Goal: Check status: Check status

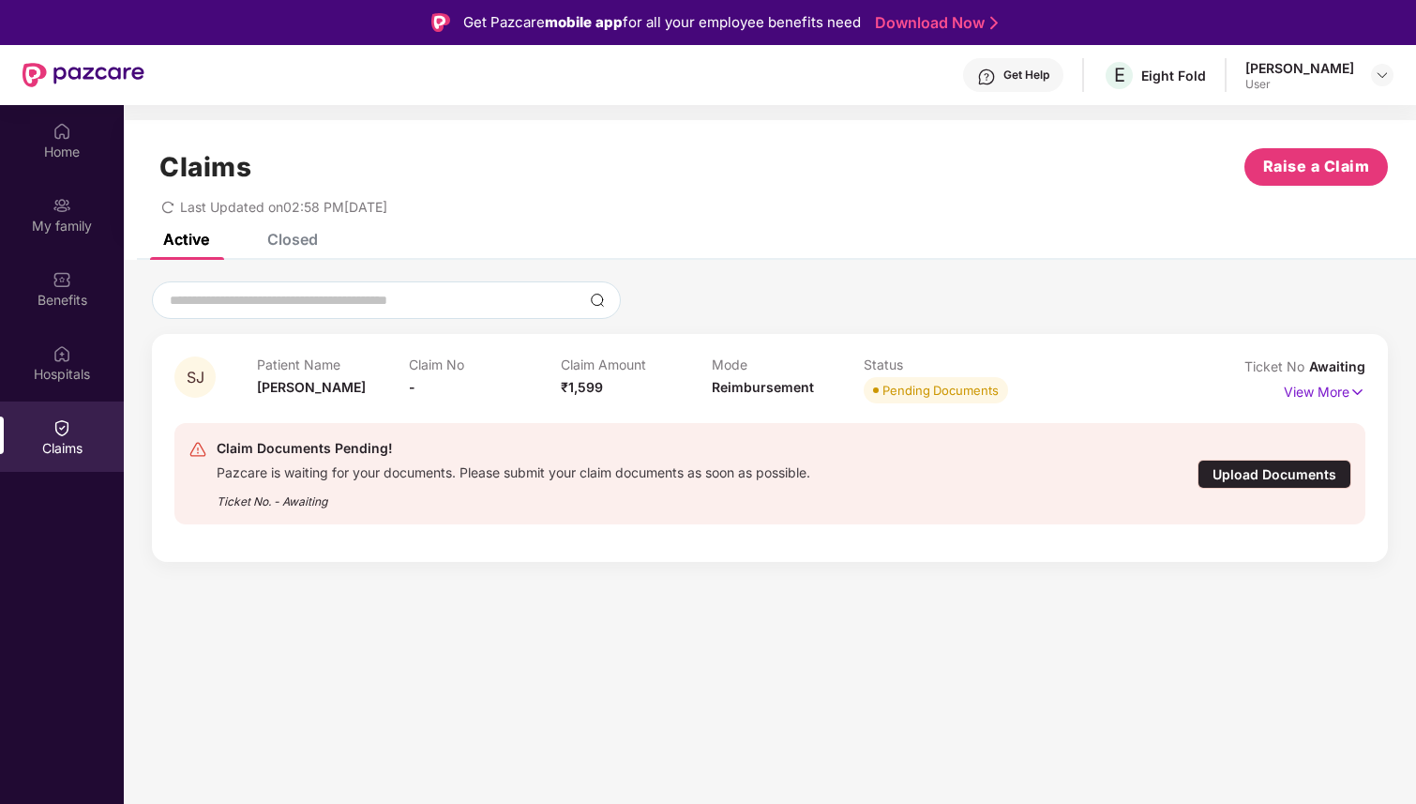
scroll to position [105, 0]
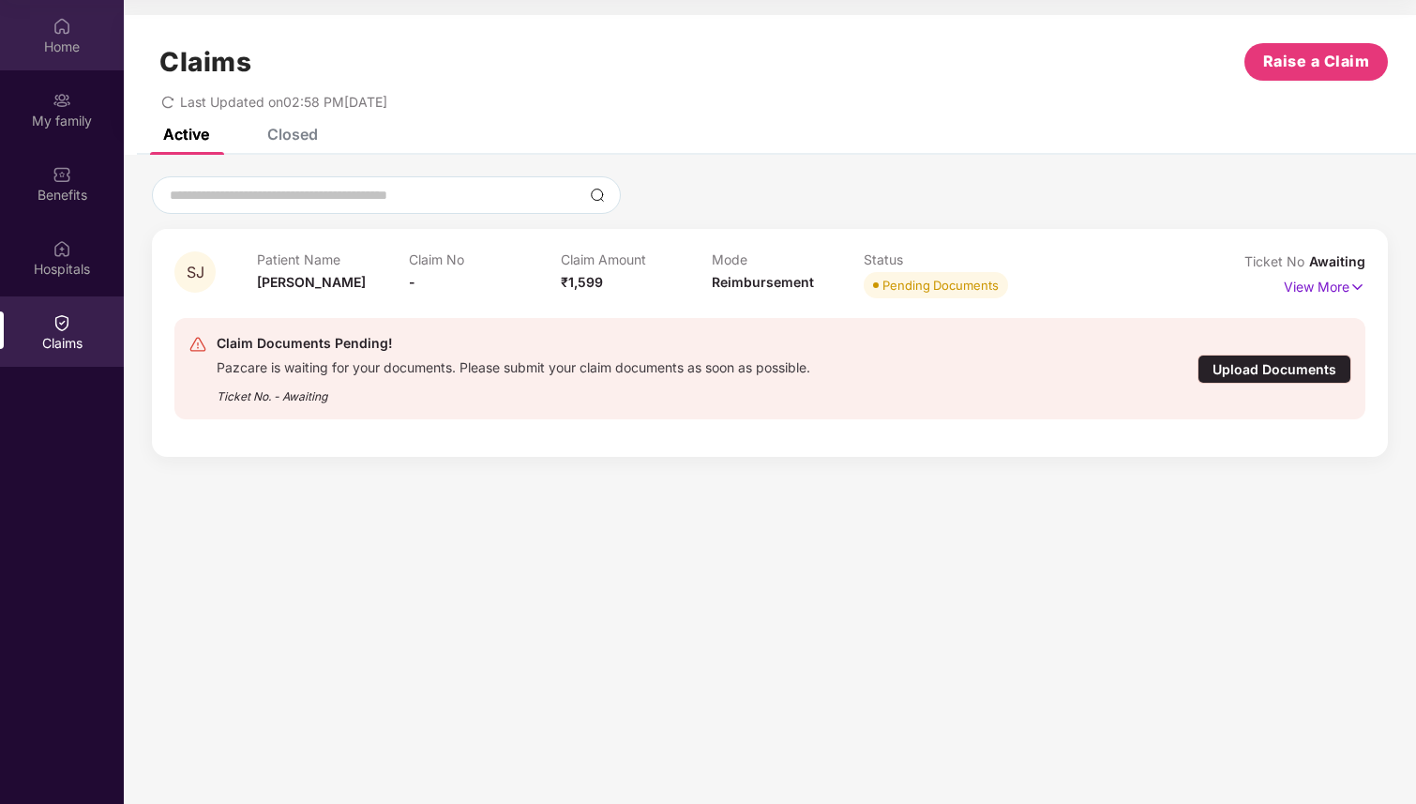
click at [68, 35] on img at bounding box center [62, 26] width 19 height 19
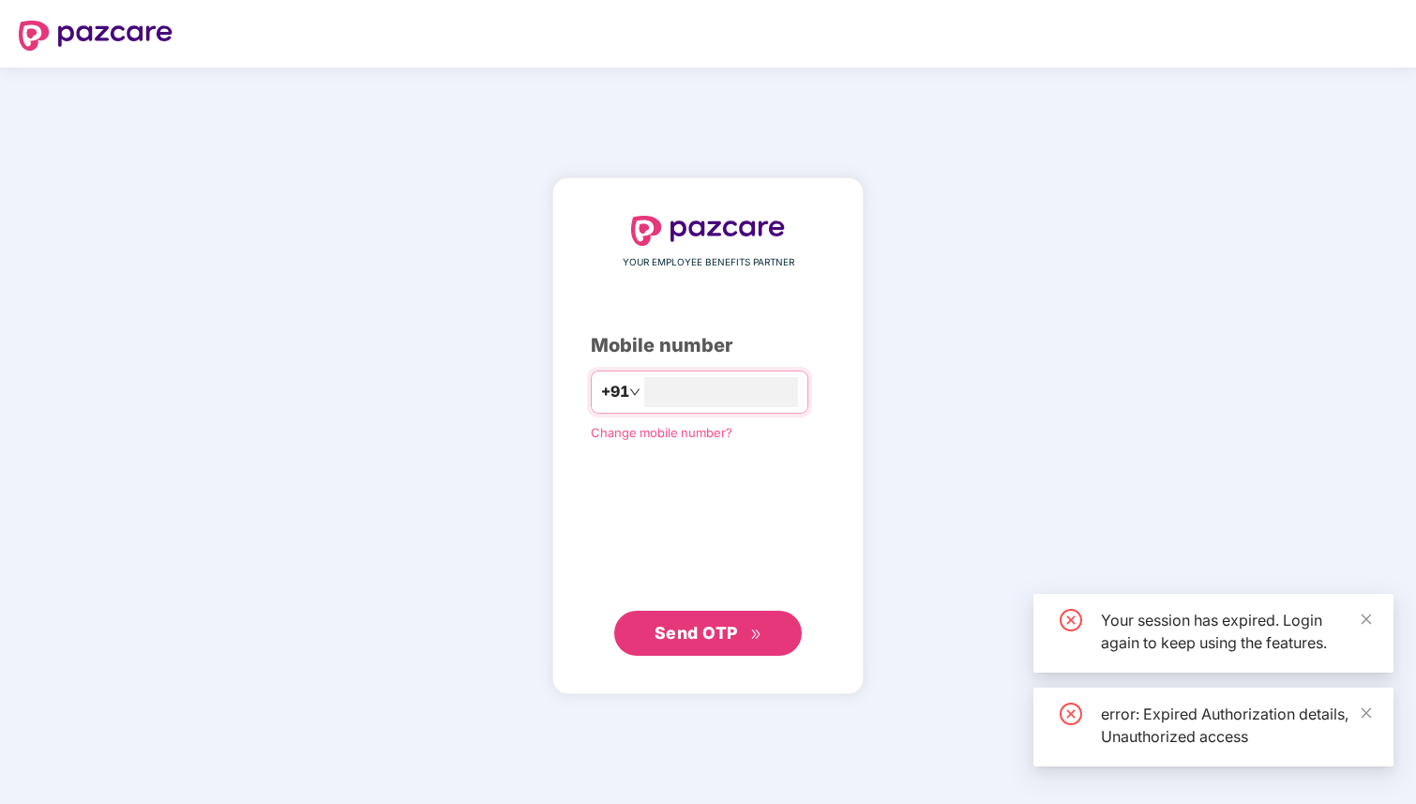
scroll to position [0, 0]
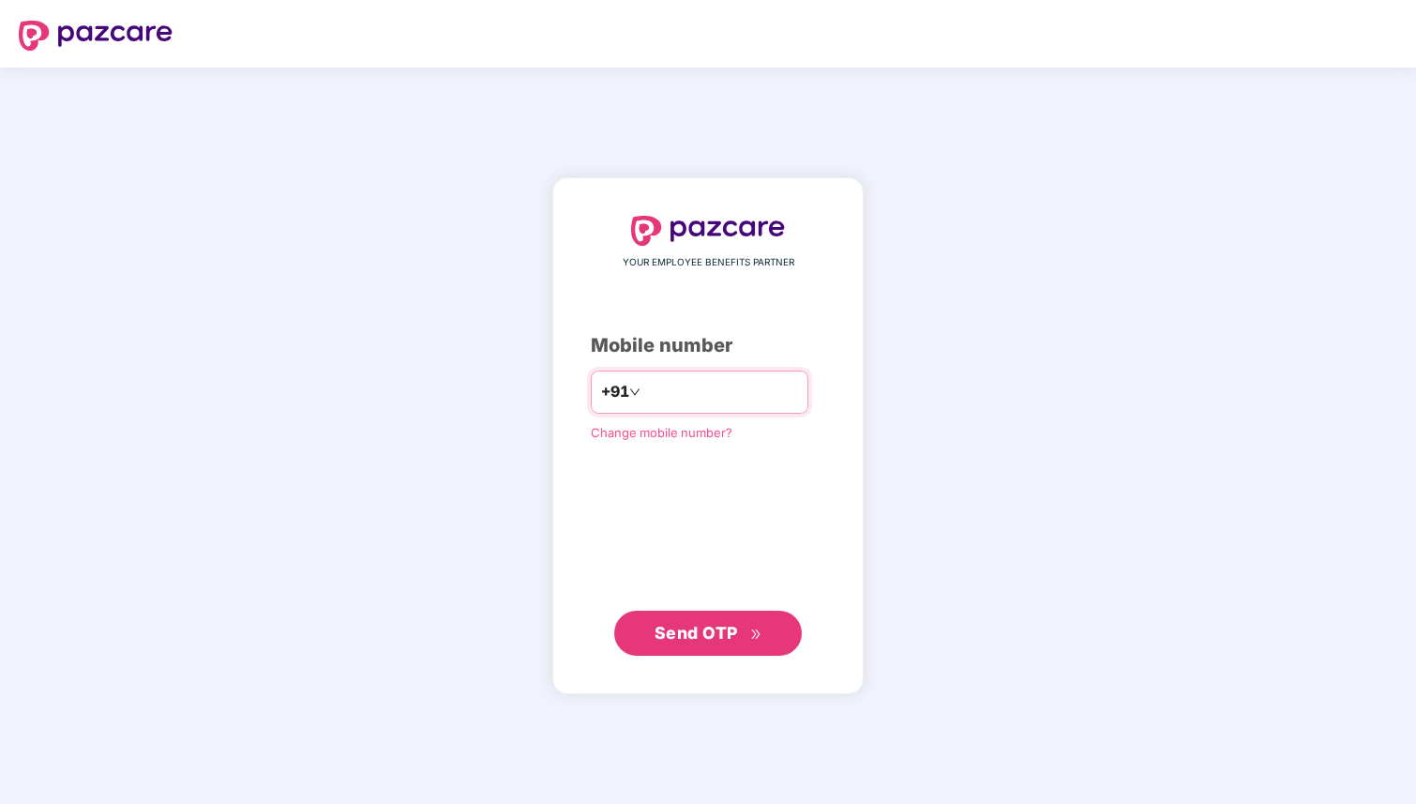
click at [735, 388] on input "number" at bounding box center [721, 392] width 154 height 30
type input "**********"
click at [743, 635] on span "Send OTP" at bounding box center [709, 632] width 108 height 26
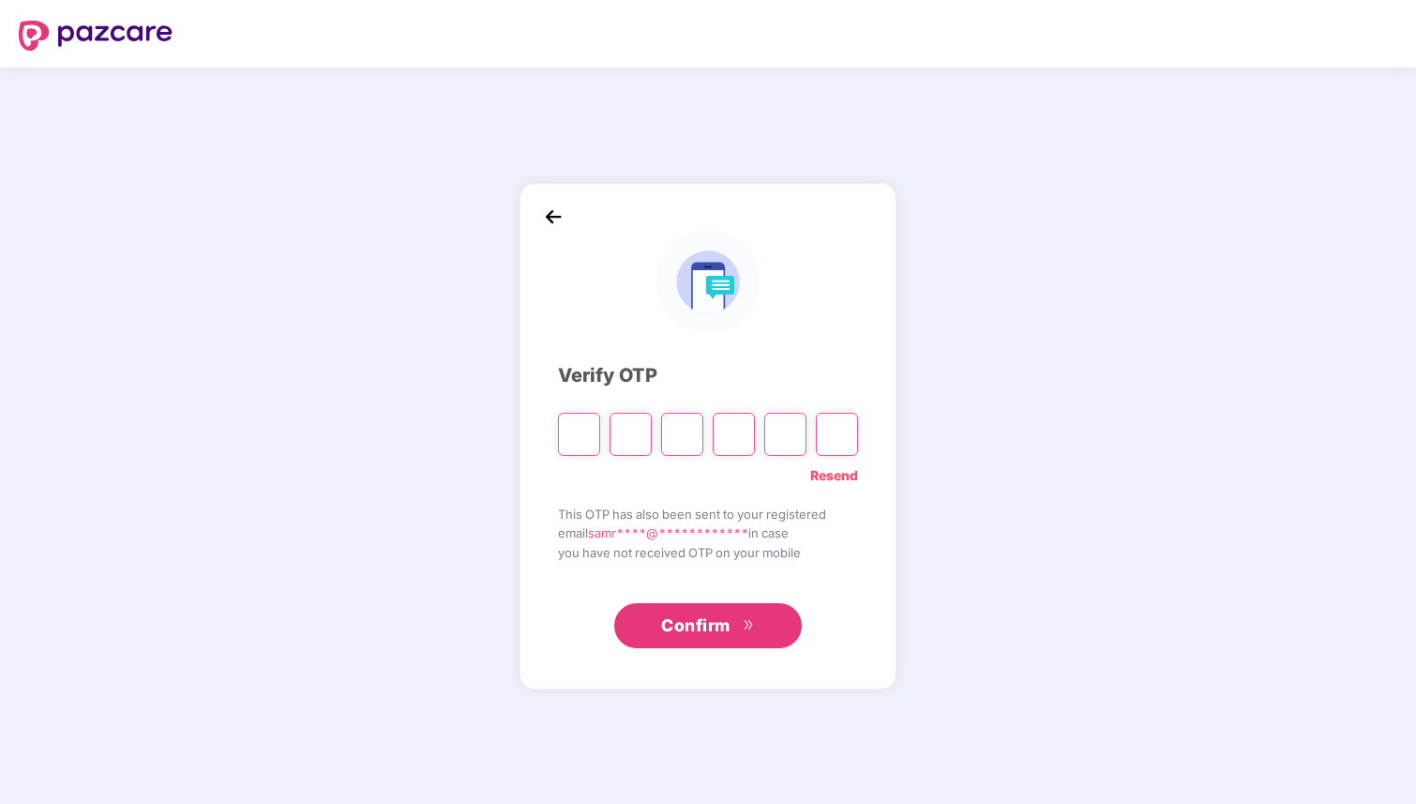
type input "*"
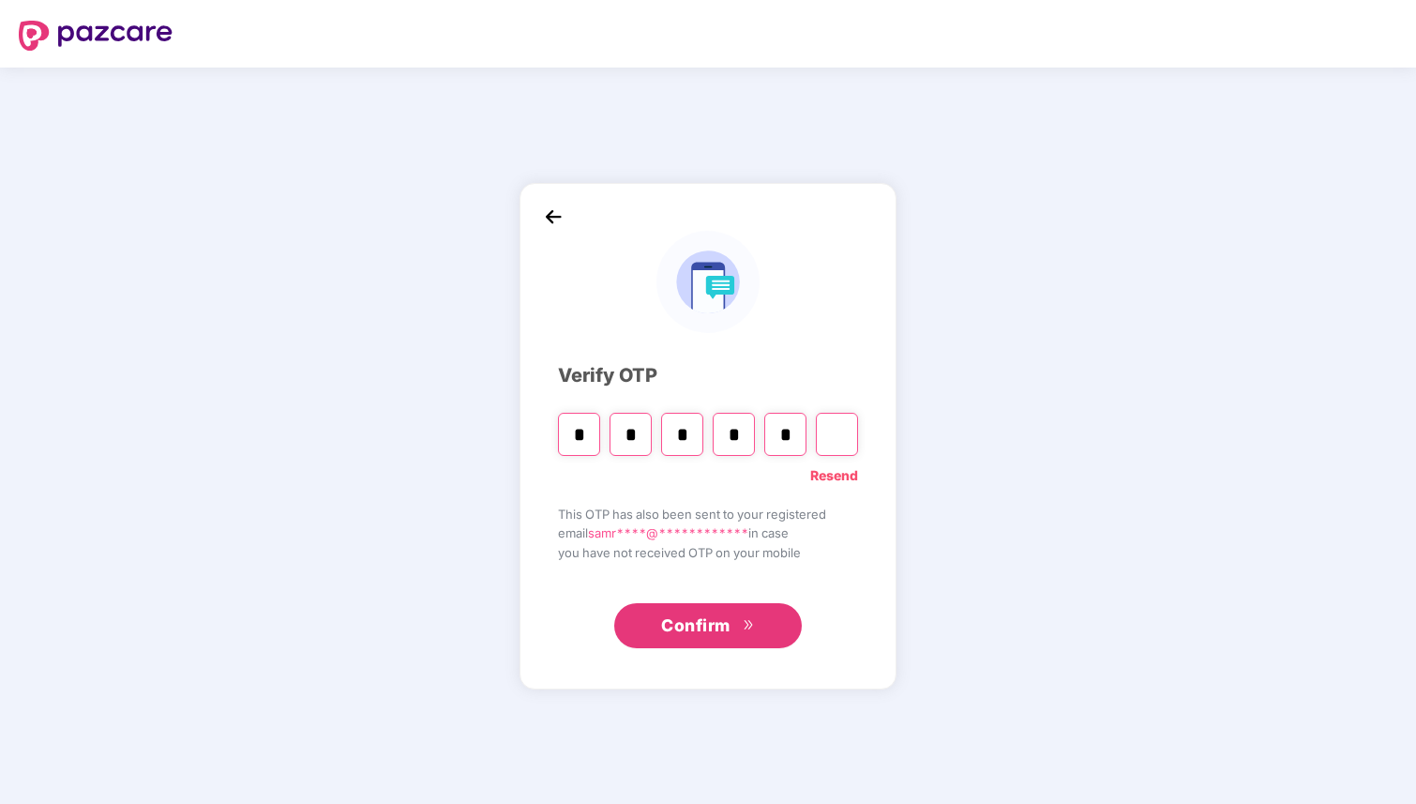
type input "*"
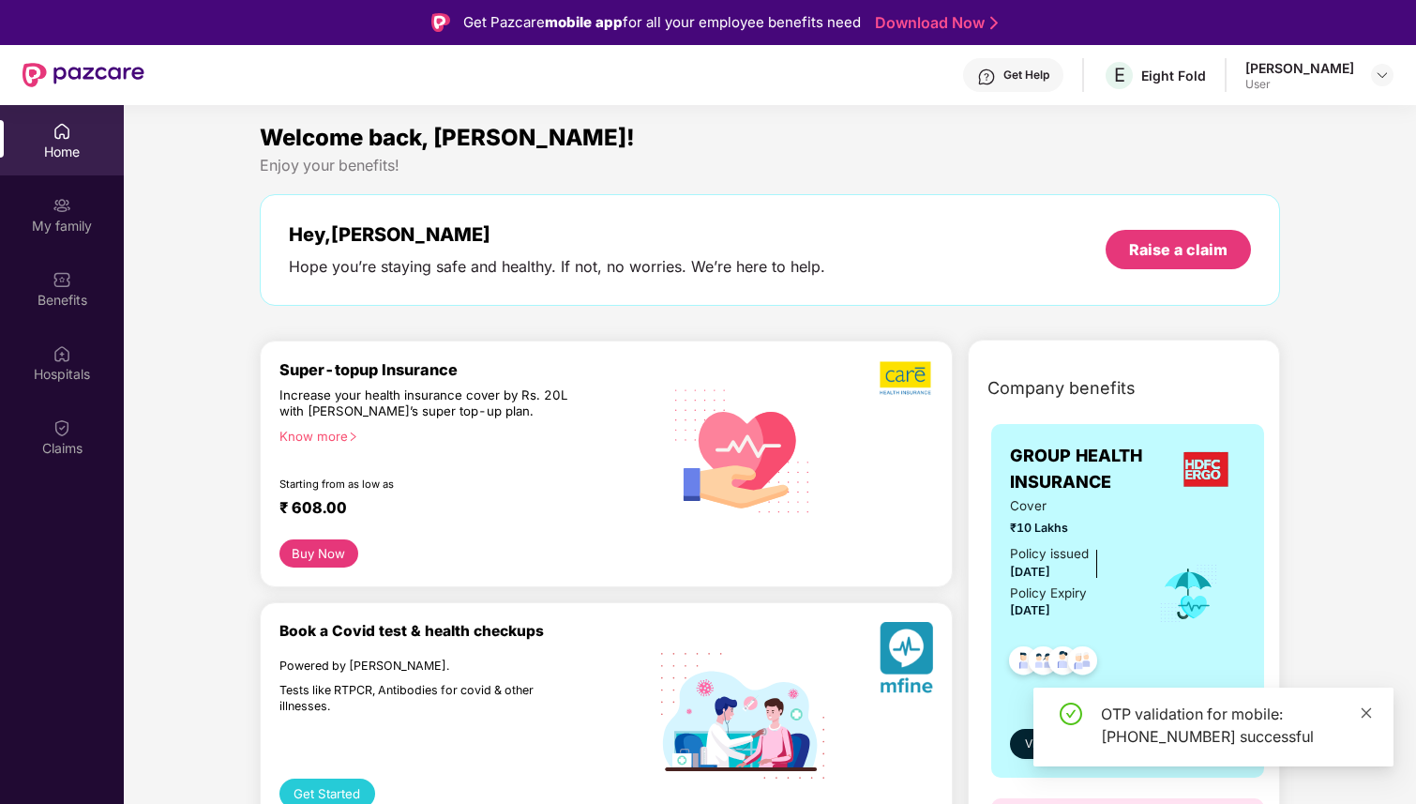
click at [1365, 716] on icon "close" at bounding box center [1366, 712] width 13 height 13
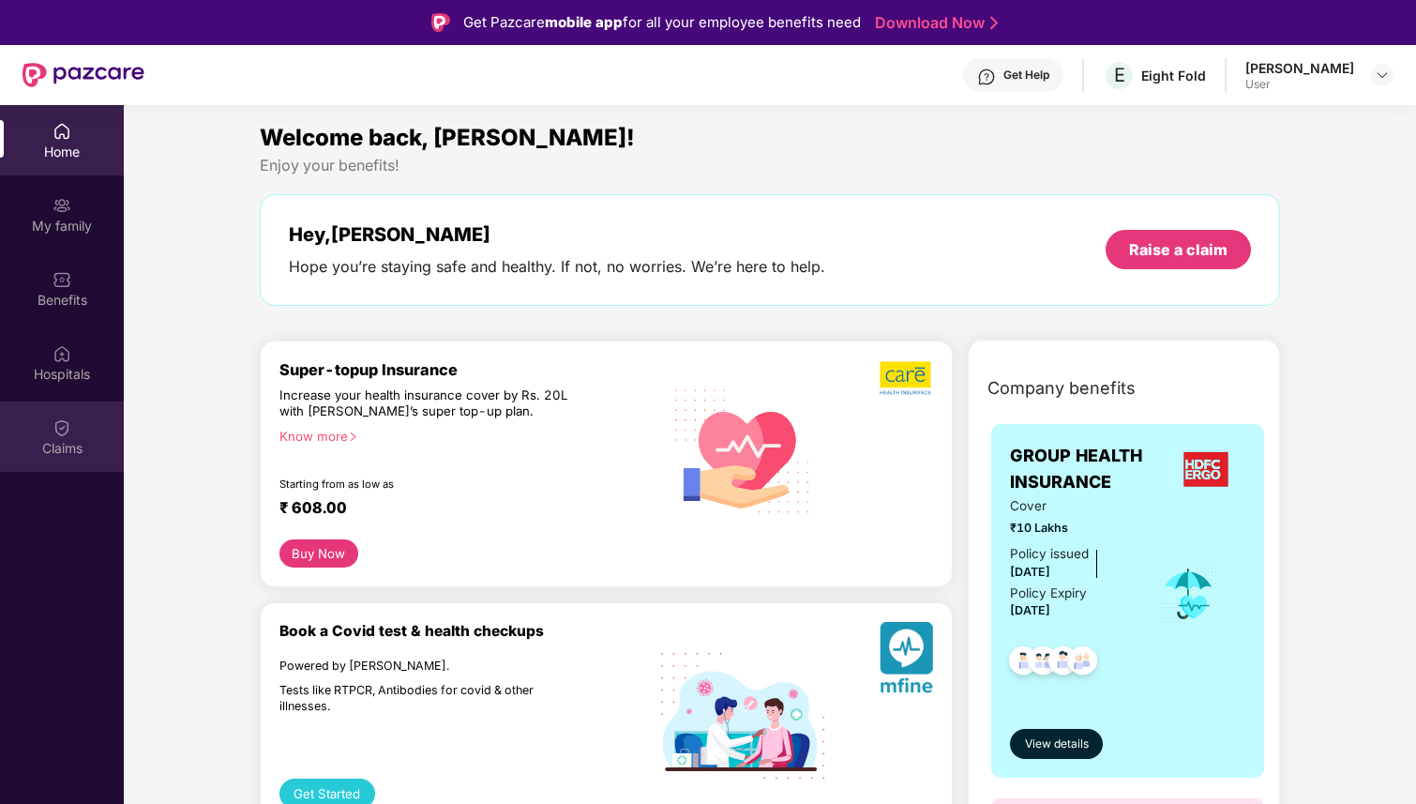
click at [67, 436] on div "Claims" at bounding box center [62, 436] width 124 height 70
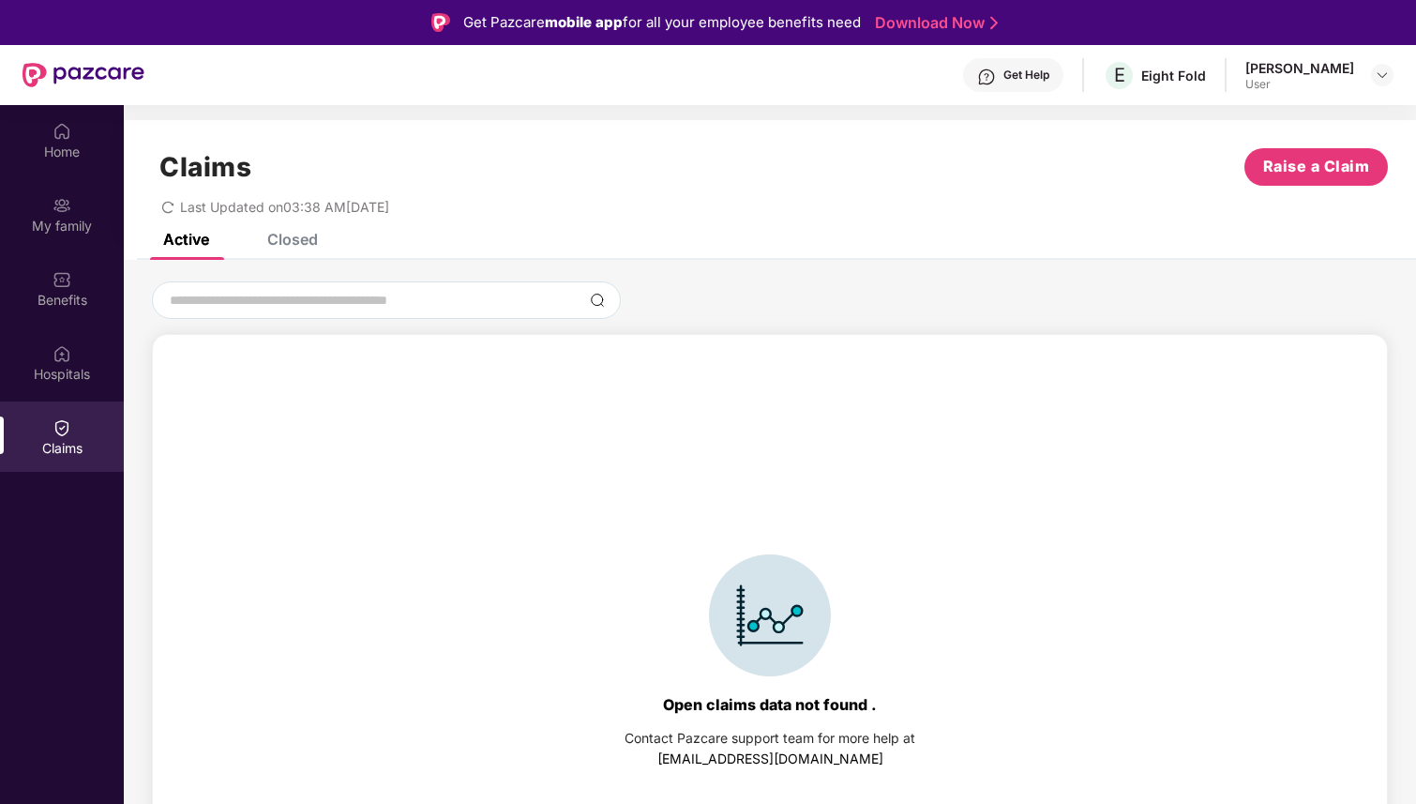
click at [294, 256] on div "Closed" at bounding box center [278, 239] width 79 height 41
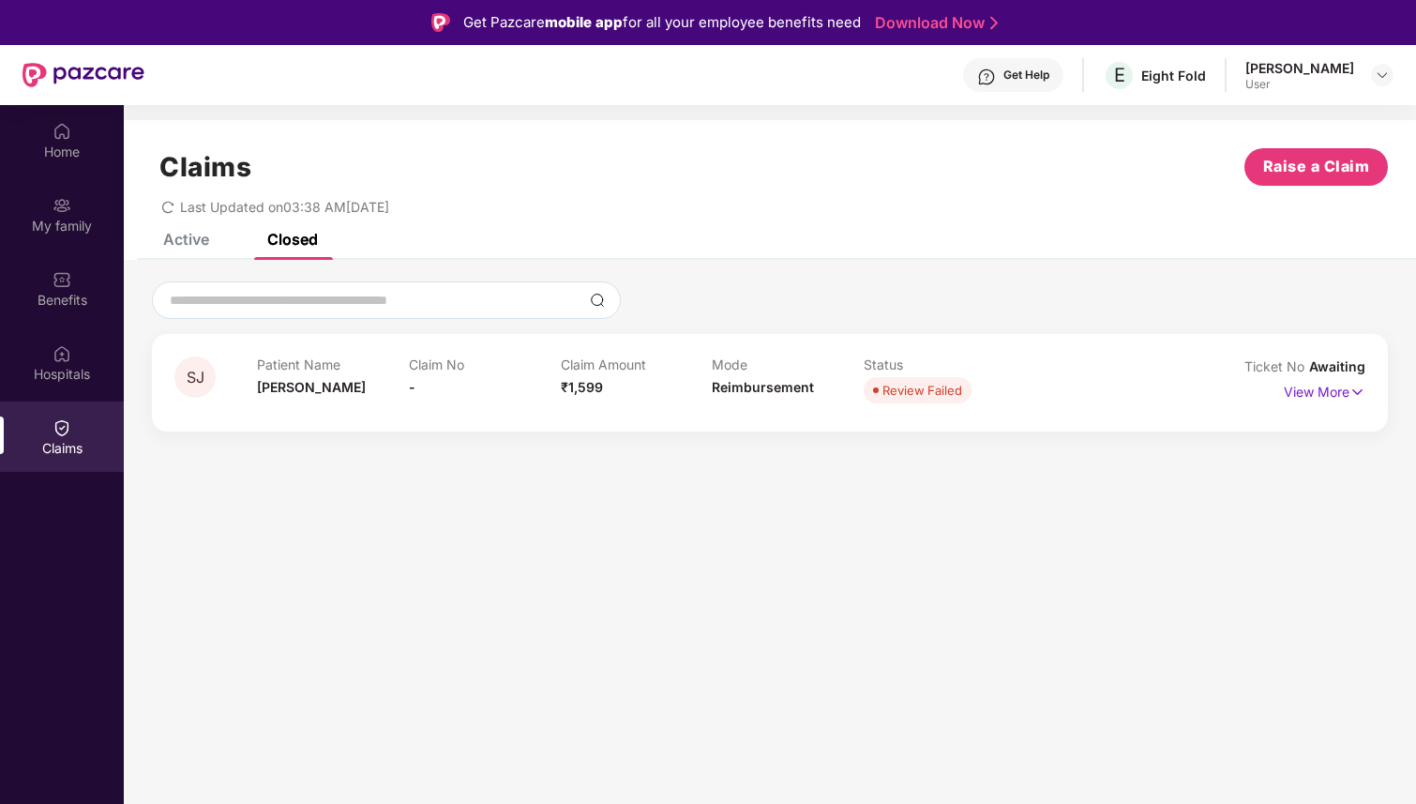
click at [924, 371] on p "Status" at bounding box center [940, 364] width 152 height 16
click at [1343, 395] on p "View More" at bounding box center [1325, 389] width 82 height 25
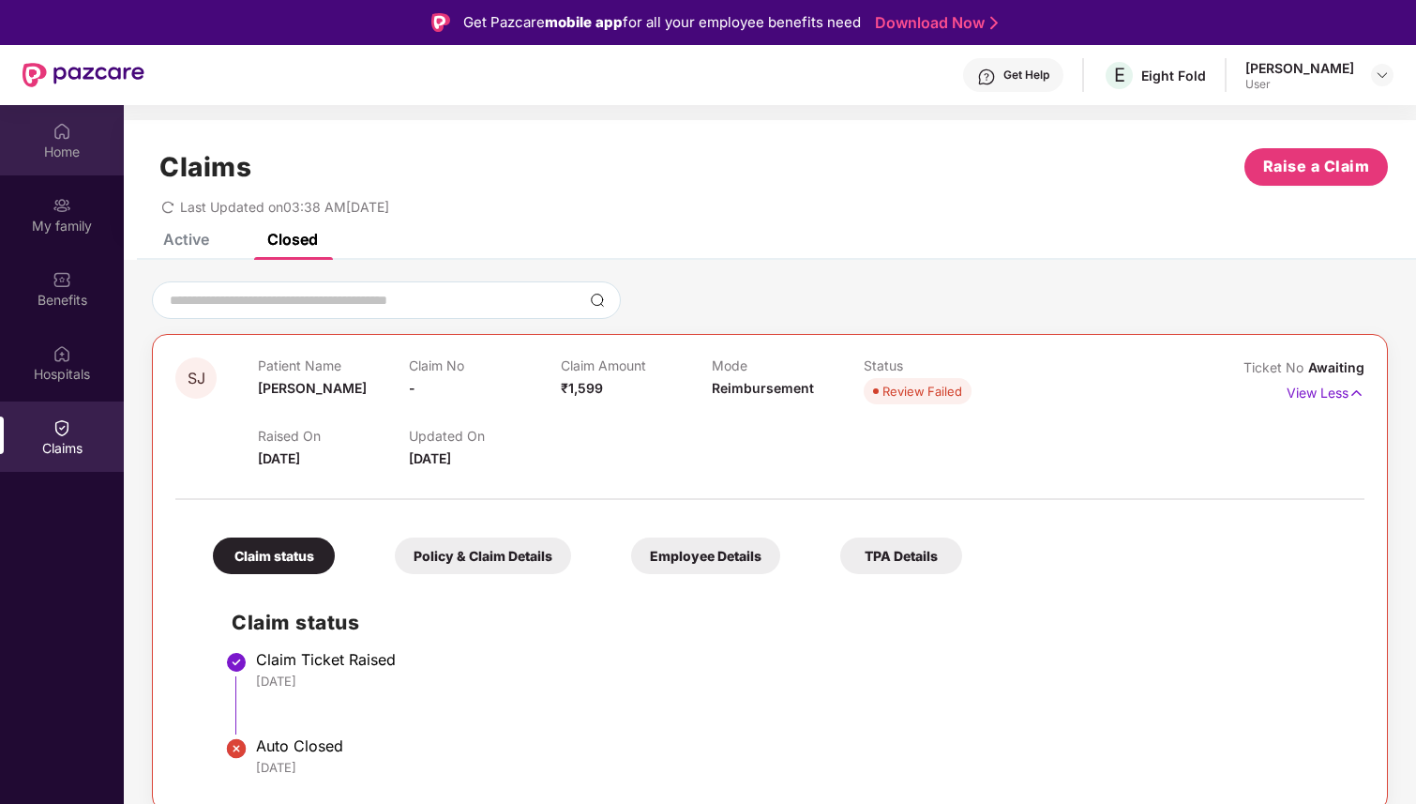
click at [69, 163] on div "Home" at bounding box center [62, 140] width 124 height 70
